Goal: Task Accomplishment & Management: Manage account settings

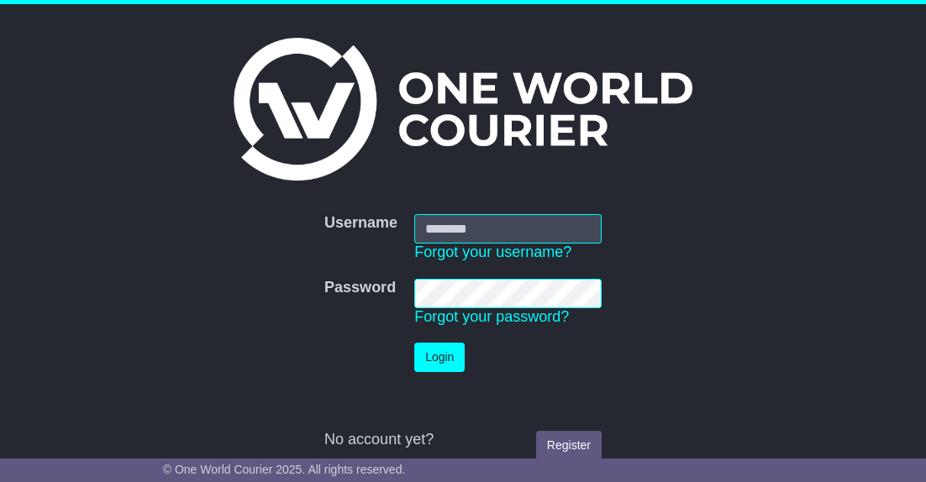
click at [503, 232] on input "Username" at bounding box center [507, 228] width 187 height 29
type input "**********"
click at [439, 351] on button "Login" at bounding box center [439, 357] width 50 height 29
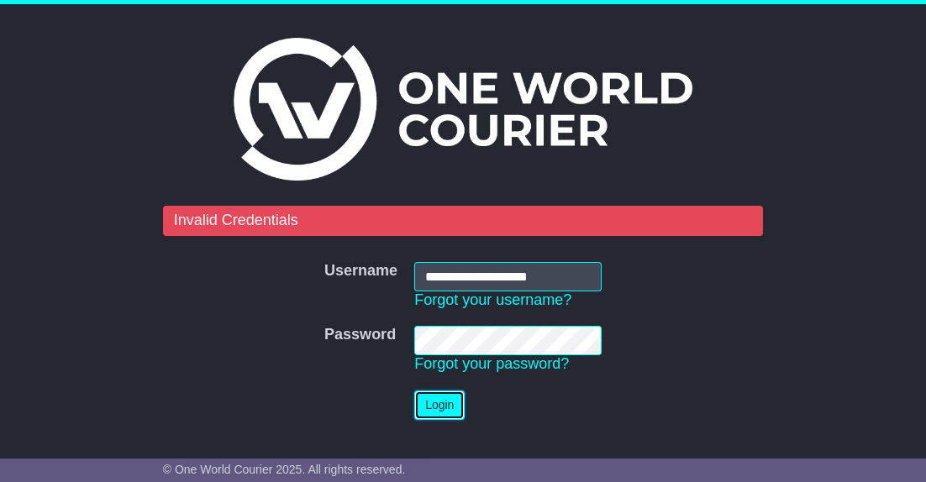
click at [439, 408] on button "Login" at bounding box center [439, 405] width 50 height 29
click at [433, 404] on button "Login" at bounding box center [439, 405] width 50 height 29
click at [387, 342] on tr "Password Password Forgot your password?" at bounding box center [463, 350] width 294 height 65
click at [429, 405] on button "Login" at bounding box center [439, 405] width 50 height 29
click at [460, 403] on button "Login" at bounding box center [439, 405] width 50 height 29
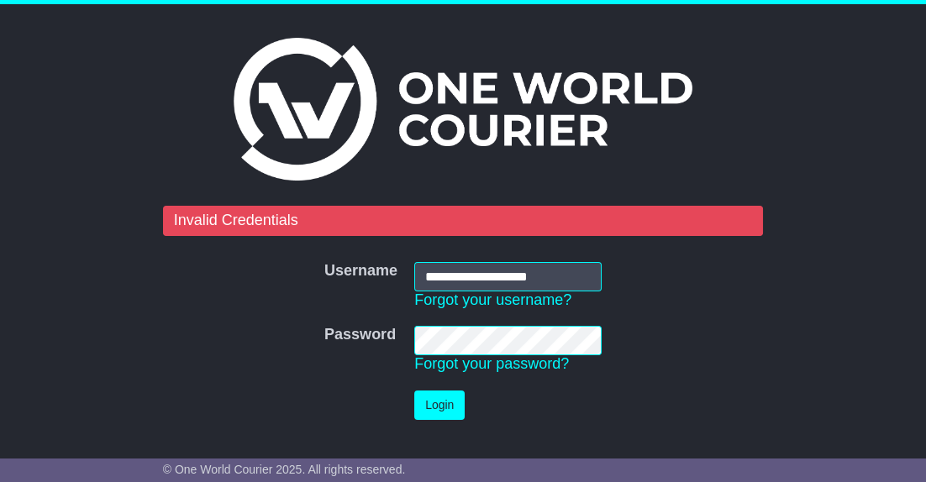
click at [375, 336] on tr "Password Password Forgot your password?" at bounding box center [463, 350] width 294 height 65
click at [472, 362] on link "Forgot your password?" at bounding box center [491, 364] width 155 height 17
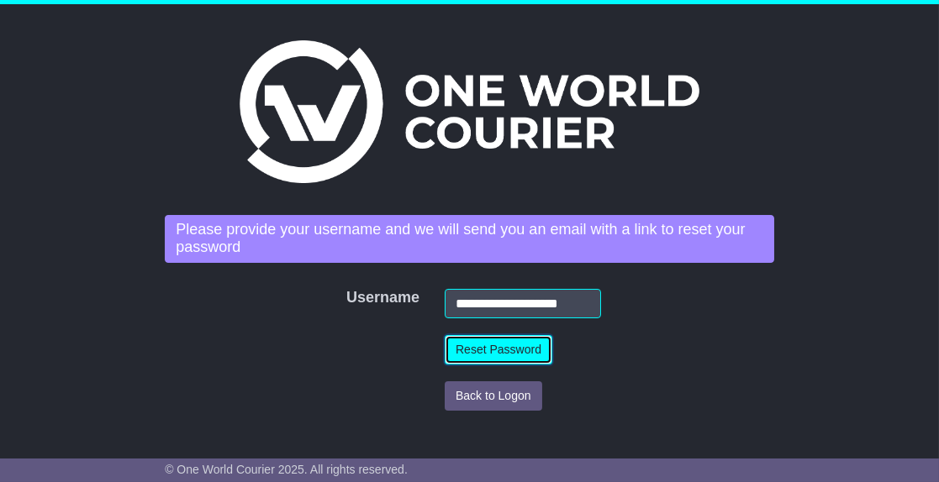
click at [466, 351] on button "Reset Password" at bounding box center [499, 349] width 108 height 29
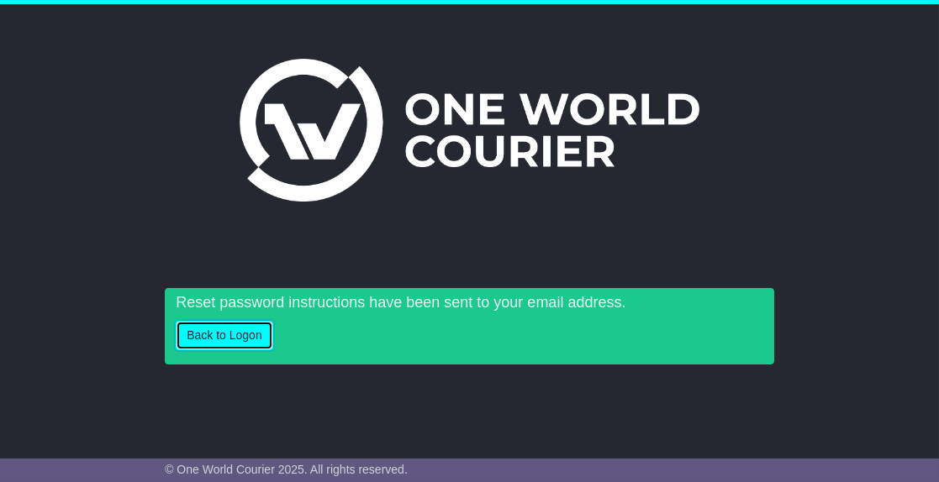
click at [201, 333] on button "Back to Logon" at bounding box center [224, 335] width 97 height 29
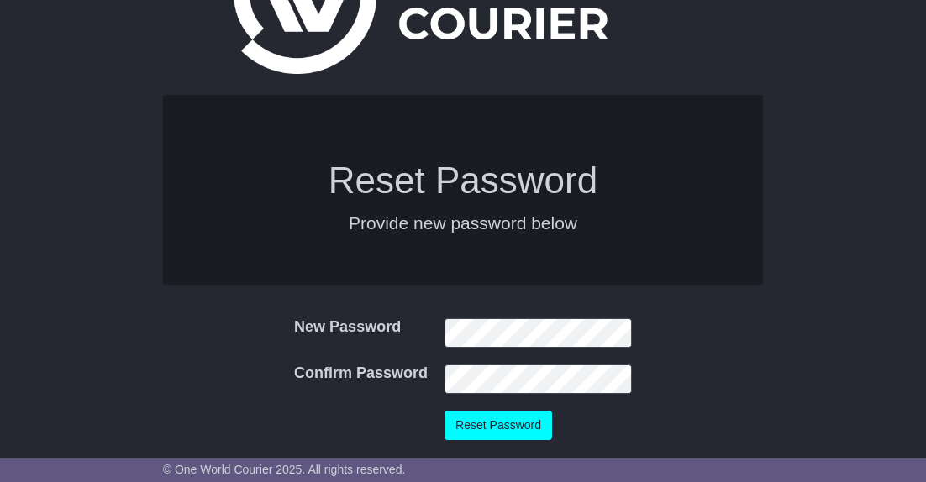
scroll to position [114, 0]
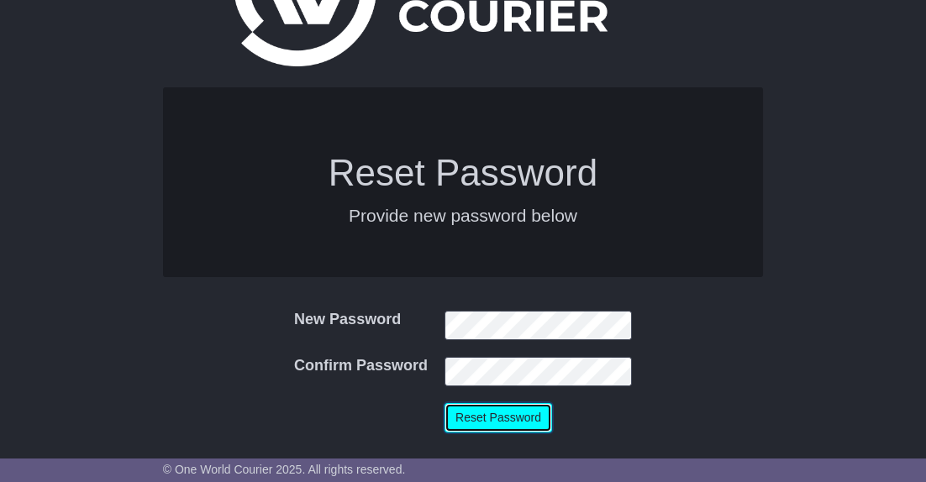
click at [488, 420] on button "Reset Password" at bounding box center [499, 417] width 108 height 29
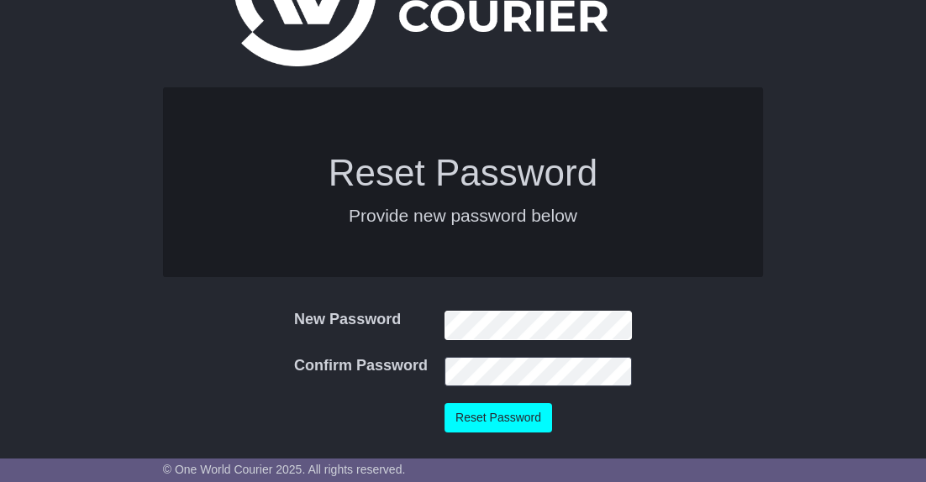
click at [393, 344] on tr "New Password New Password" at bounding box center [463, 326] width 355 height 46
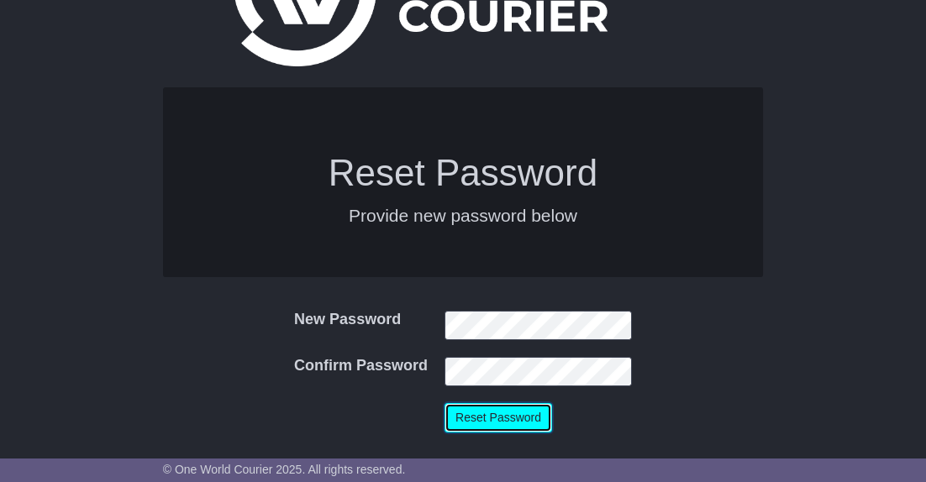
click at [503, 423] on button "Reset Password" at bounding box center [499, 417] width 108 height 29
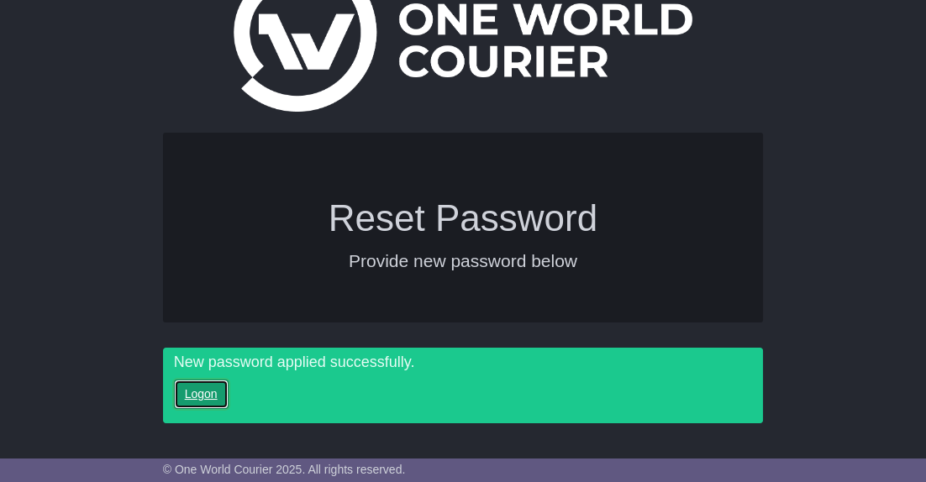
click at [209, 389] on link "Logon" at bounding box center [201, 394] width 55 height 29
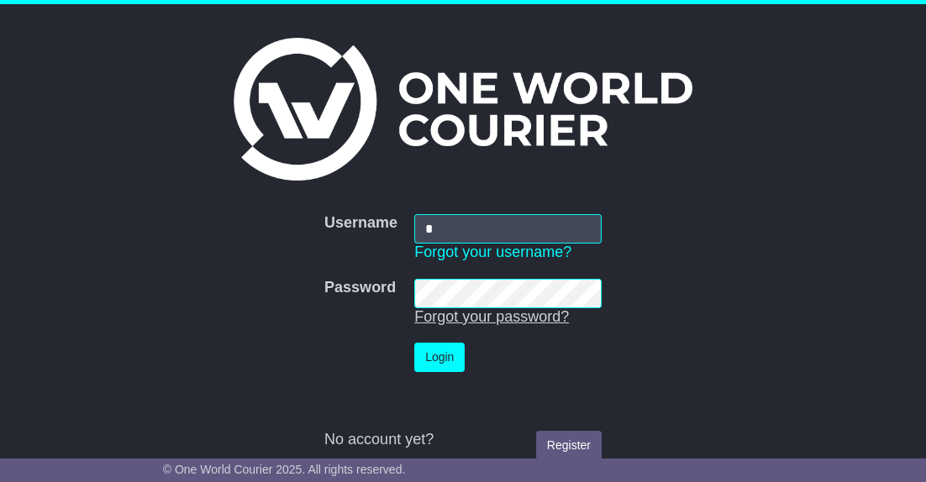
type input "**********"
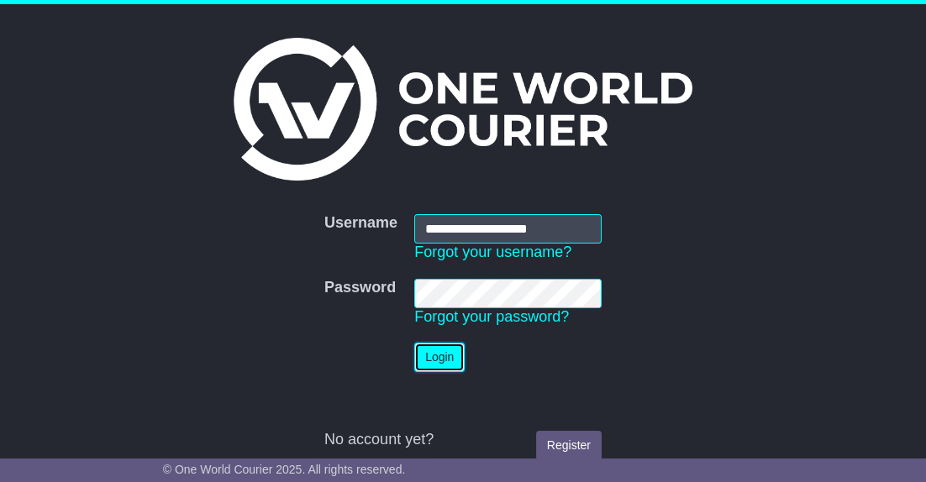
click at [447, 364] on button "Login" at bounding box center [439, 357] width 50 height 29
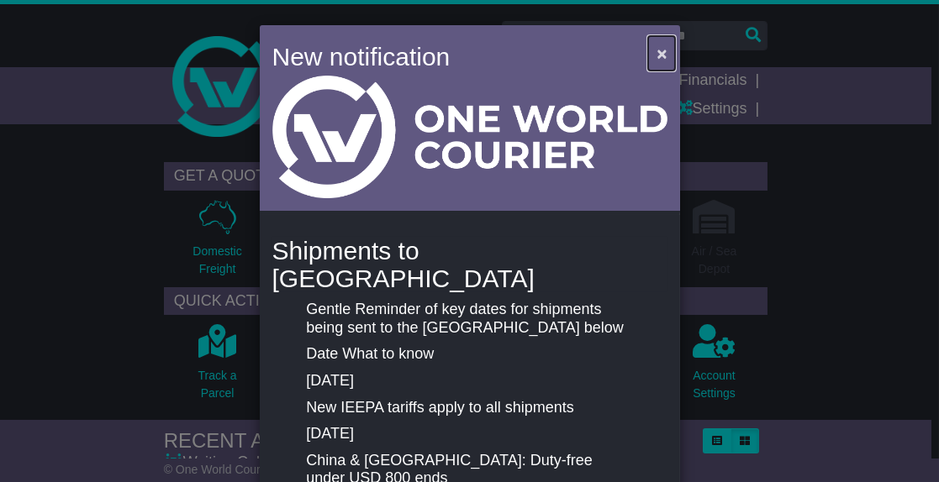
click at [656, 57] on span "×" at bounding box center [661, 53] width 10 height 19
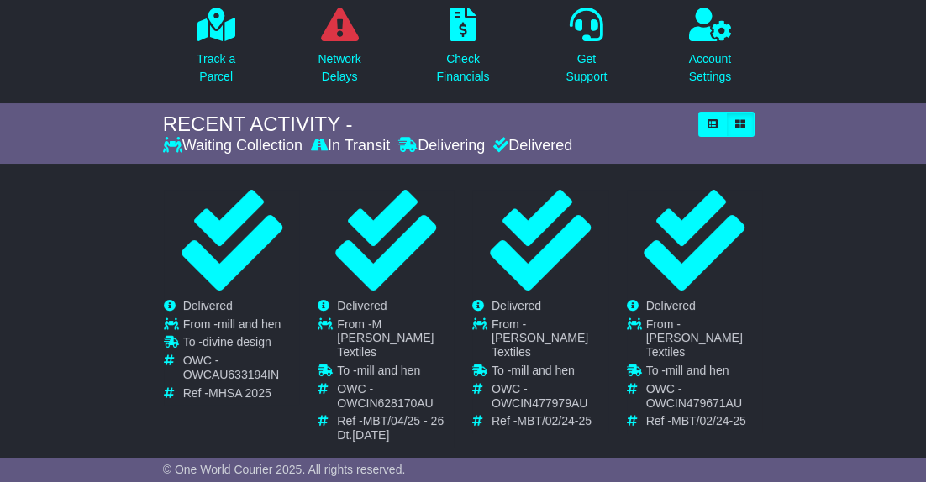
scroll to position [336, 0]
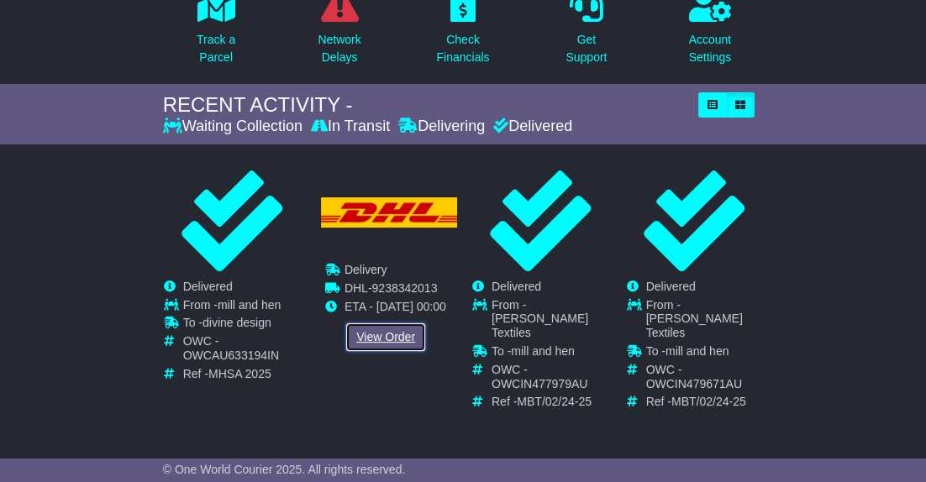
click at [382, 352] on link "View Order" at bounding box center [385, 337] width 81 height 29
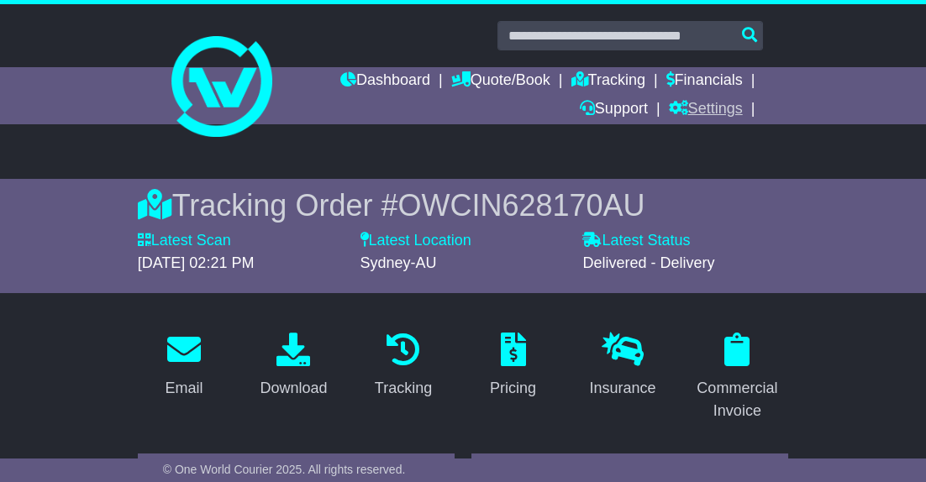
click at [715, 109] on link "Settings" at bounding box center [706, 110] width 74 height 29
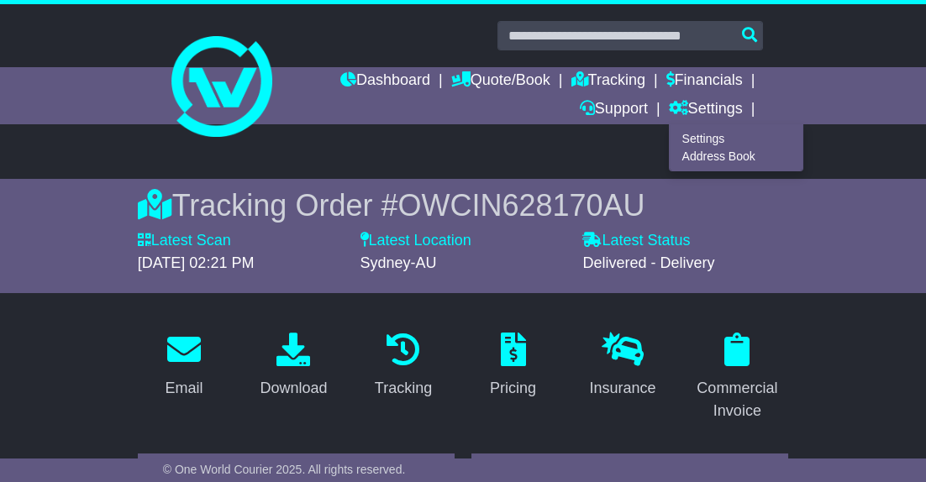
click at [855, 48] on div at bounding box center [463, 79] width 926 height 150
